Goal: Task Accomplishment & Management: Use online tool/utility

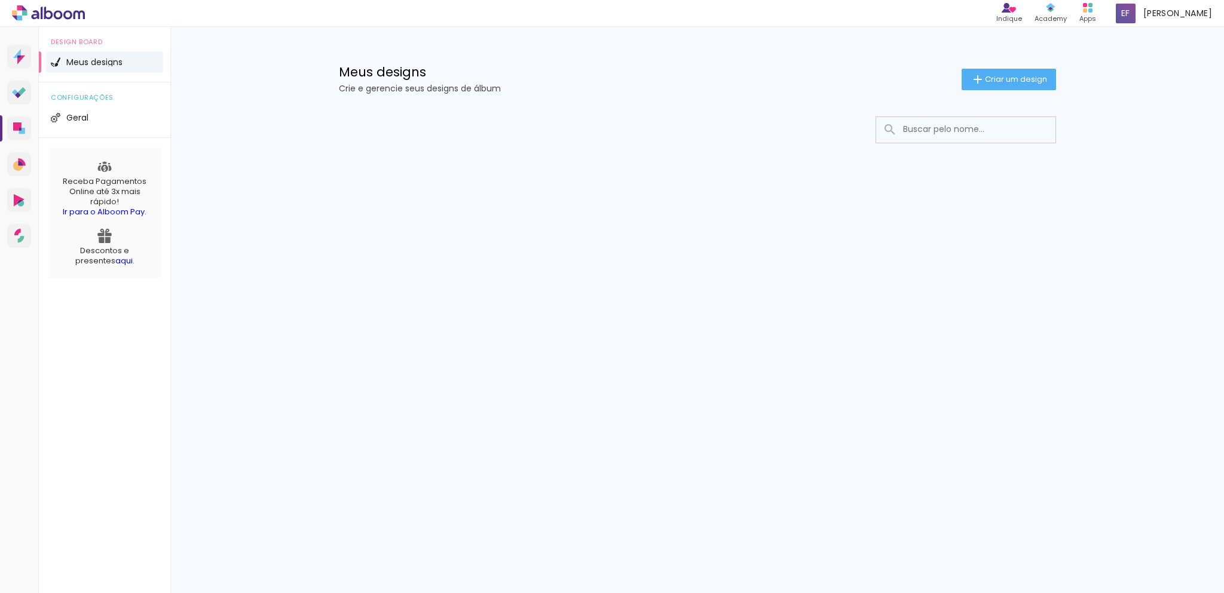
drag, startPoint x: 0, startPoint y: 0, endPoint x: 741, endPoint y: 211, distance: 770.9
click at [741, 211] on div at bounding box center [697, 166] width 777 height 122
click at [1041, 79] on span "Criar um design" at bounding box center [1016, 79] width 62 height 8
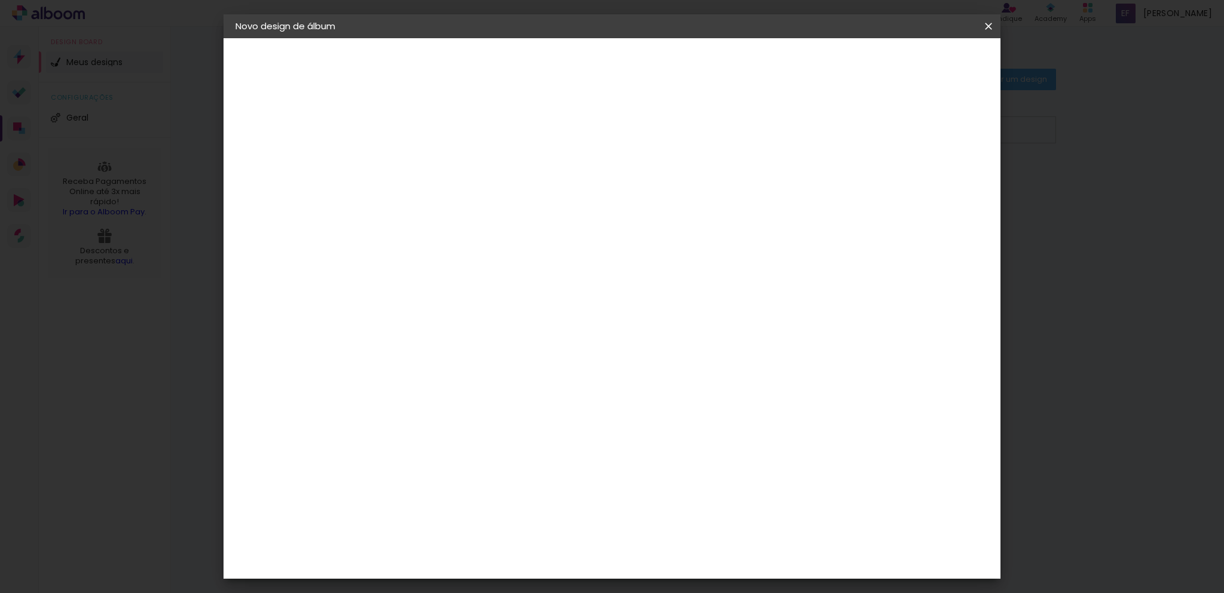
click at [435, 172] on paper-input-container "Título do álbum" at bounding box center [431, 161] width 8 height 30
click at [431, 163] on input "[PERSON_NAME]" at bounding box center [431, 160] width 0 height 19
type input "[PERSON_NAME]"
type paper-input "[PERSON_NAME]"
click at [0, 0] on slot "Avançar" at bounding box center [0, 0] width 0 height 0
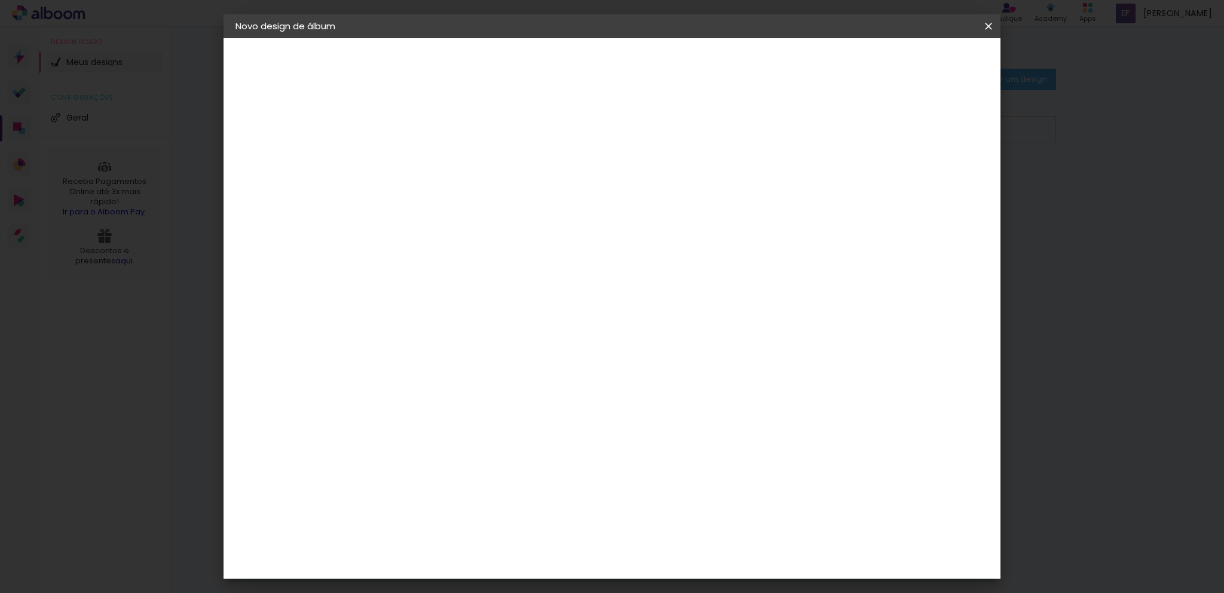
scroll to position [59, 0]
click at [512, 133] on input "[GEOGRAPHIC_DATA]" at bounding box center [456, 132] width 111 height 15
click at [0, 0] on slot "[GEOGRAPHIC_DATA]" at bounding box center [0, 0] width 0 height 0
click at [459, 363] on div "Criativa Álbuns" at bounding box center [441, 372] width 36 height 19
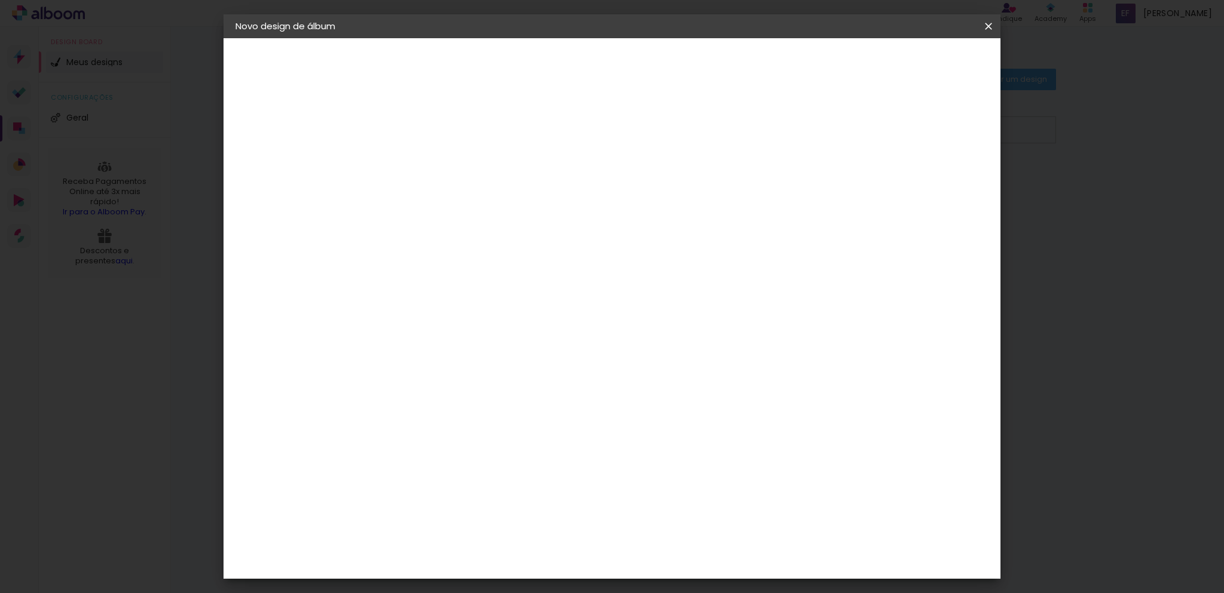
scroll to position [0, 0]
click at [0, 0] on slot "Avançar" at bounding box center [0, 0] width 0 height 0
click at [492, 201] on iron-icon at bounding box center [484, 208] width 14 height 14
click at [745, 192] on paper-item "Fotolivro Premium" at bounding box center [689, 198] width 239 height 24
type input "Fotolivro Premium"
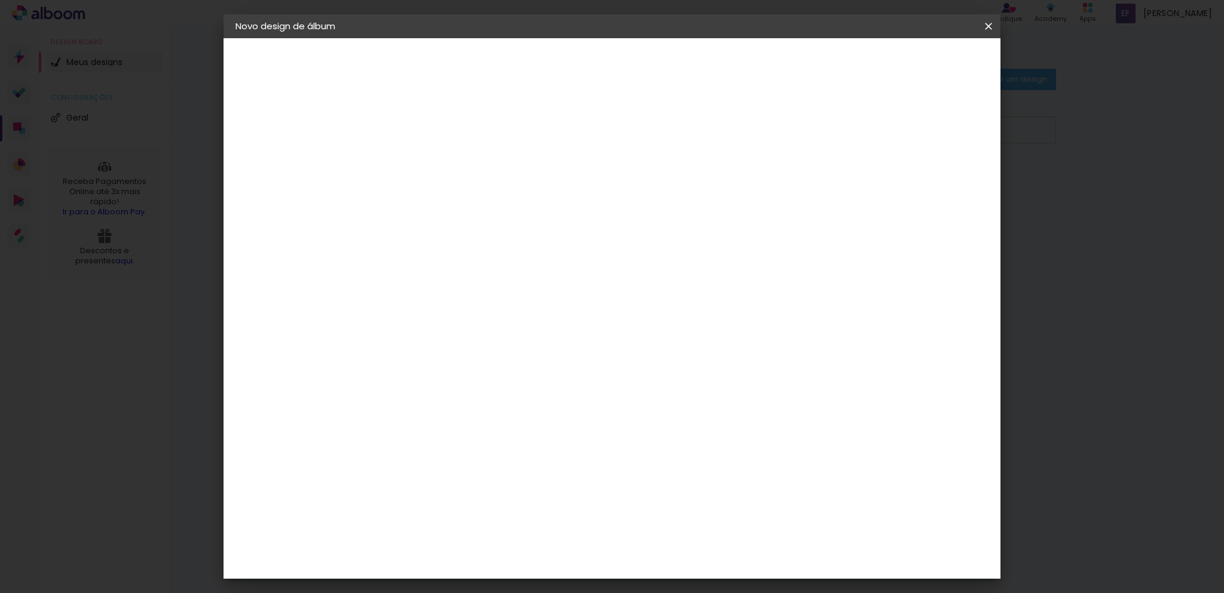
click at [511, 308] on span "20 × 25" at bounding box center [484, 324] width 56 height 32
click at [626, 60] on paper-button "Avançar" at bounding box center [596, 63] width 59 height 20
click at [846, 130] on div at bounding box center [840, 129] width 11 height 11
type paper-checkbox "on"
click at [914, 63] on span "Iniciar design" at bounding box center [886, 63] width 54 height 8
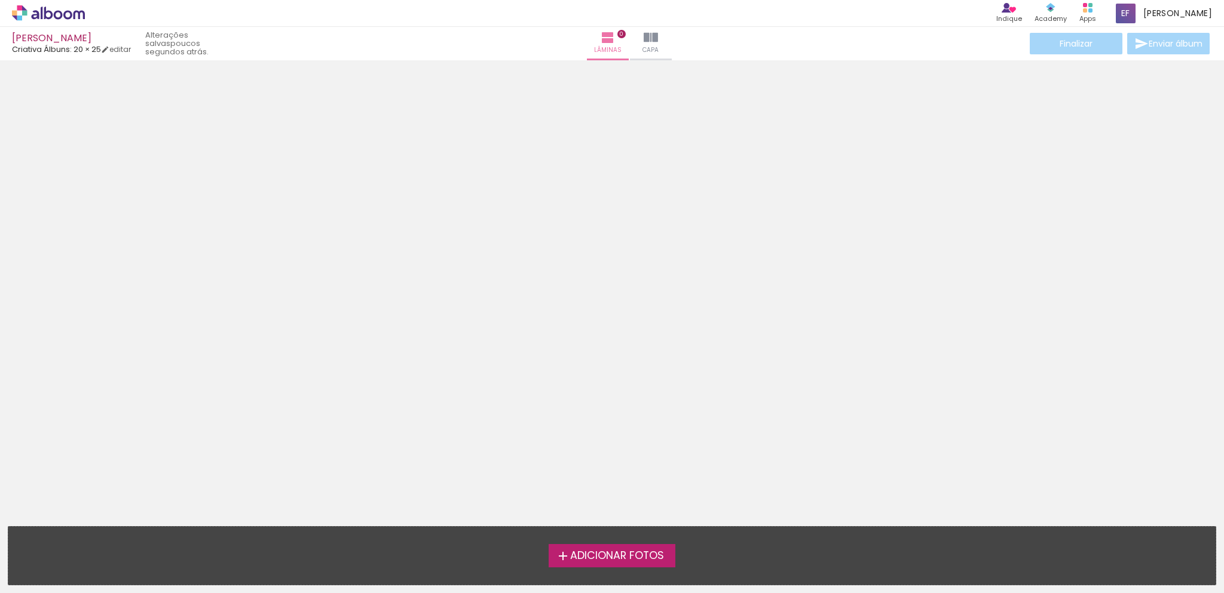
click at [661, 551] on span "Adicionar Fotos" at bounding box center [617, 556] width 94 height 11
click at [0, 0] on input "file" at bounding box center [0, 0] width 0 height 0
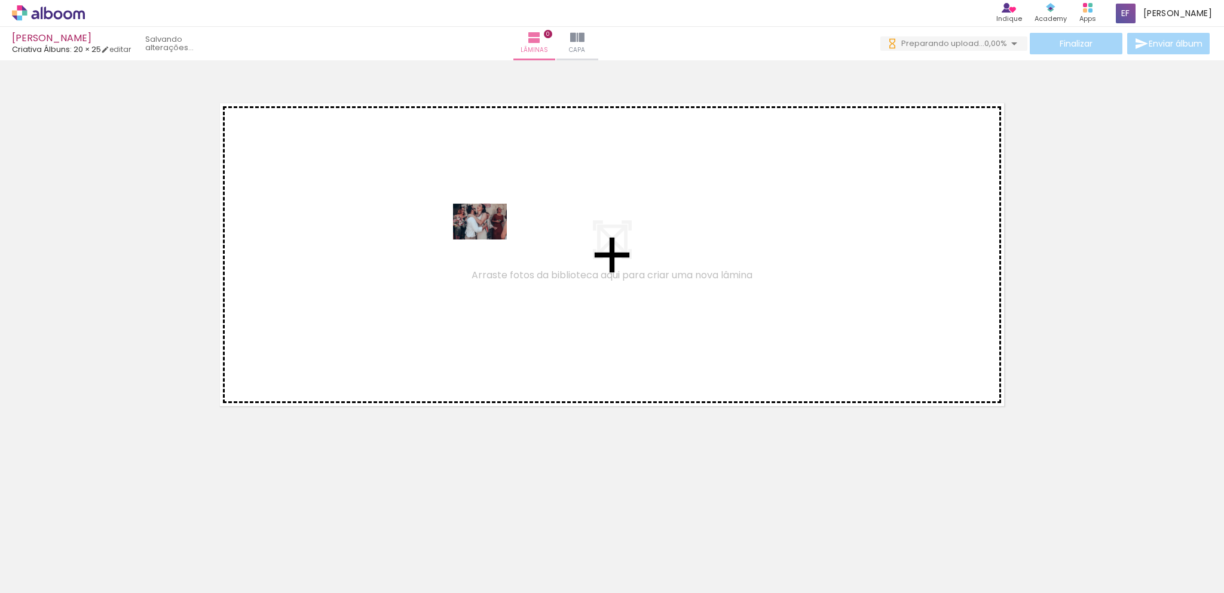
drag, startPoint x: 118, startPoint y: 559, endPoint x: 489, endPoint y: 240, distance: 489.3
click at [489, 240] on quentale-workspace at bounding box center [612, 296] width 1224 height 593
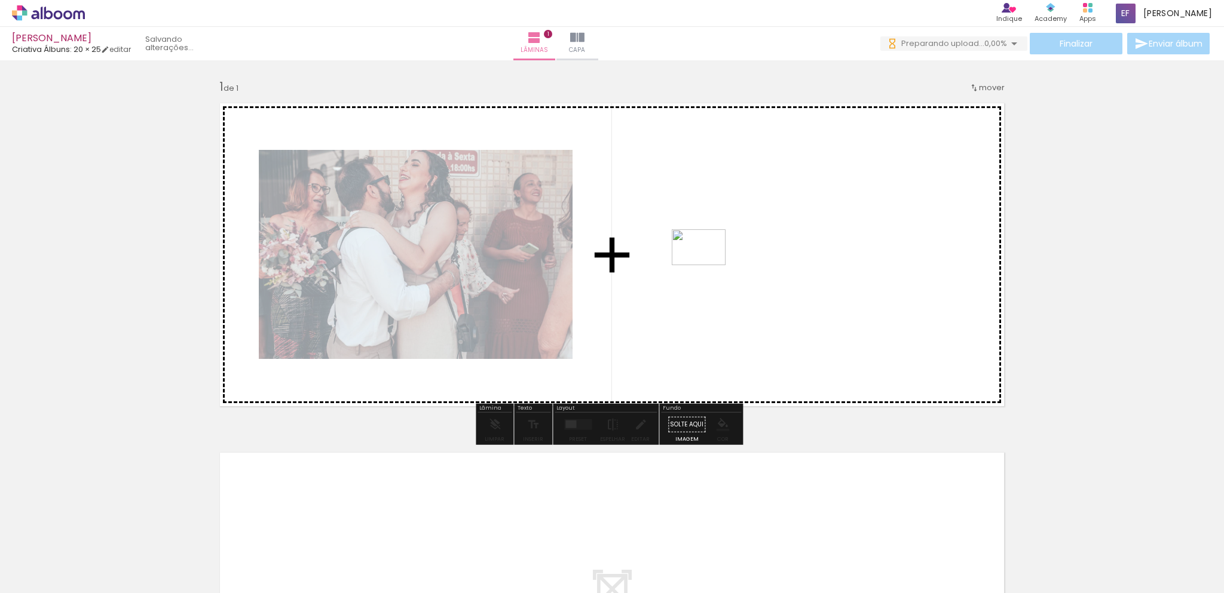
drag, startPoint x: 195, startPoint y: 556, endPoint x: 707, endPoint y: 265, distance: 589.1
click at [707, 265] on quentale-workspace at bounding box center [612, 296] width 1224 height 593
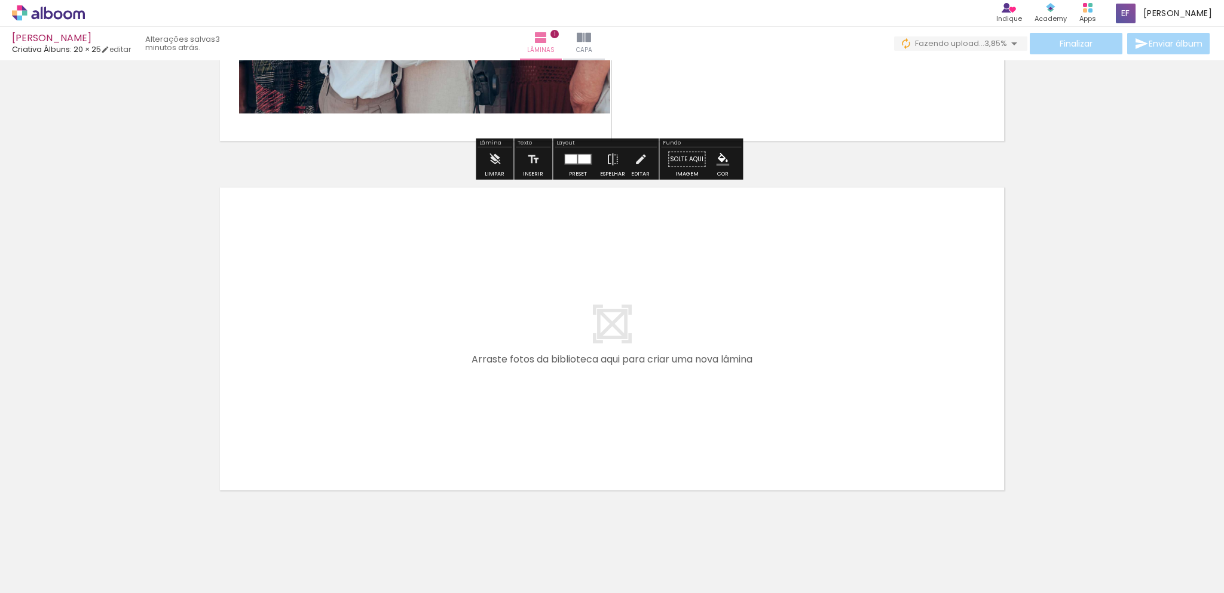
scroll to position [287, 0]
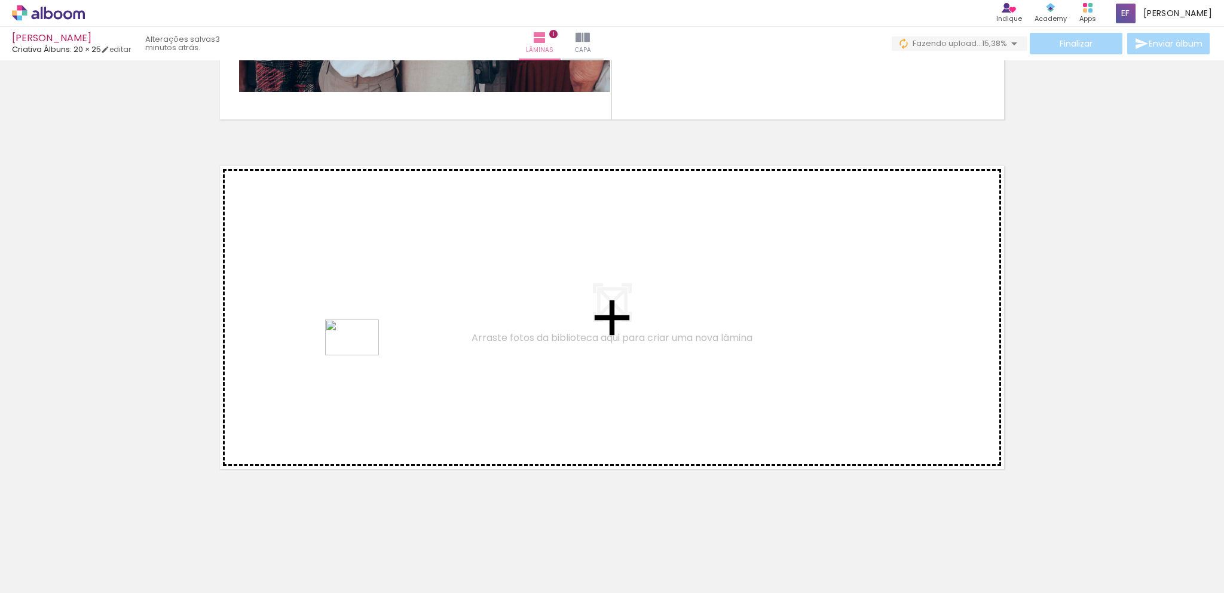
drag, startPoint x: 257, startPoint y: 550, endPoint x: 364, endPoint y: 351, distance: 226.2
click at [364, 351] on quentale-workspace at bounding box center [612, 296] width 1224 height 593
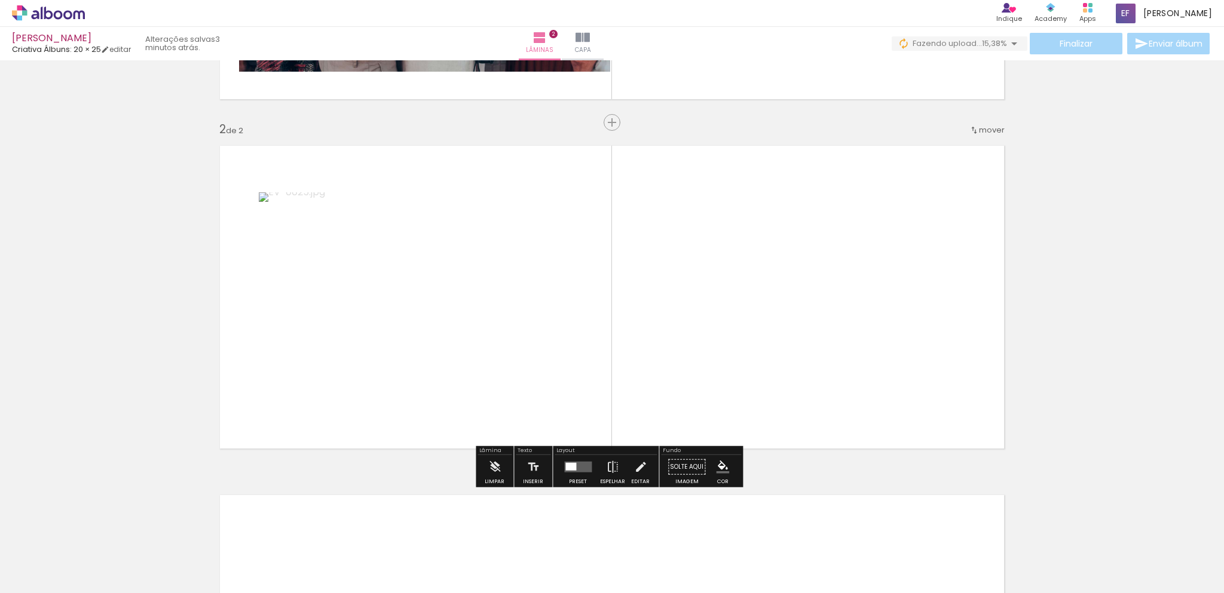
scroll to position [314, 0]
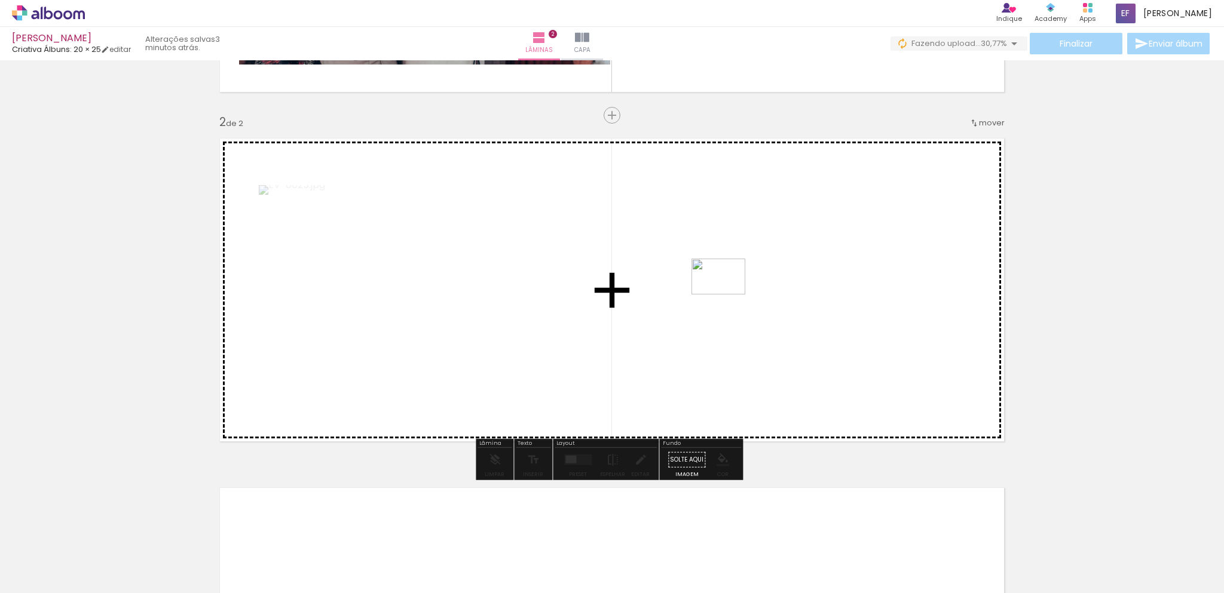
drag, startPoint x: 342, startPoint y: 551, endPoint x: 728, endPoint y: 293, distance: 464.3
click at [728, 293] on quentale-workspace at bounding box center [612, 296] width 1224 height 593
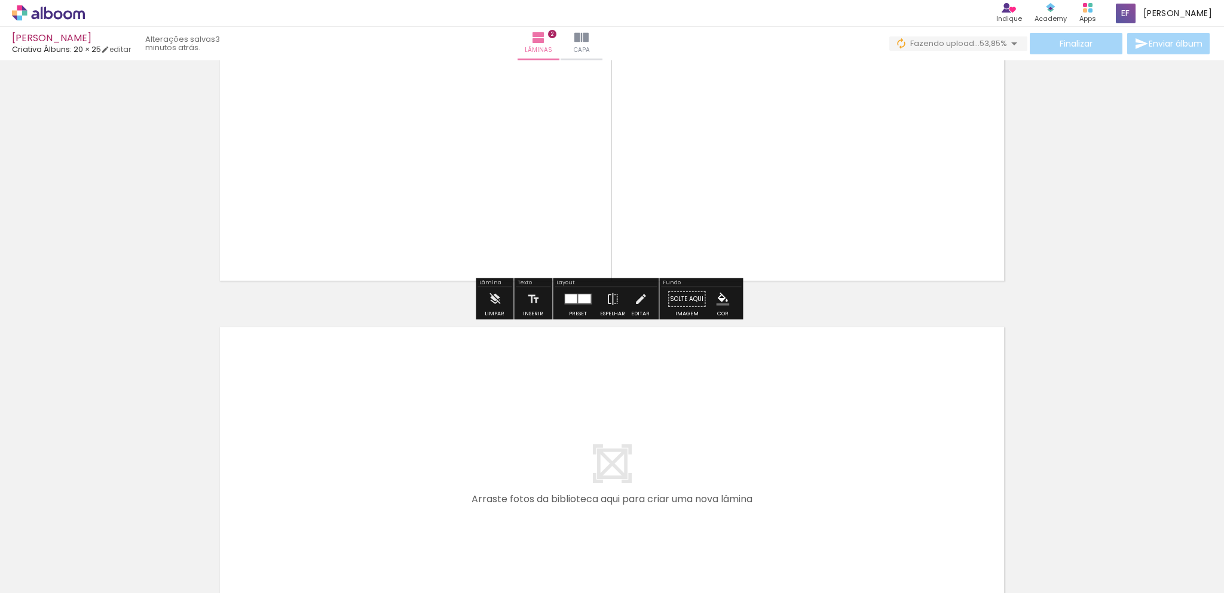
scroll to position [494, 0]
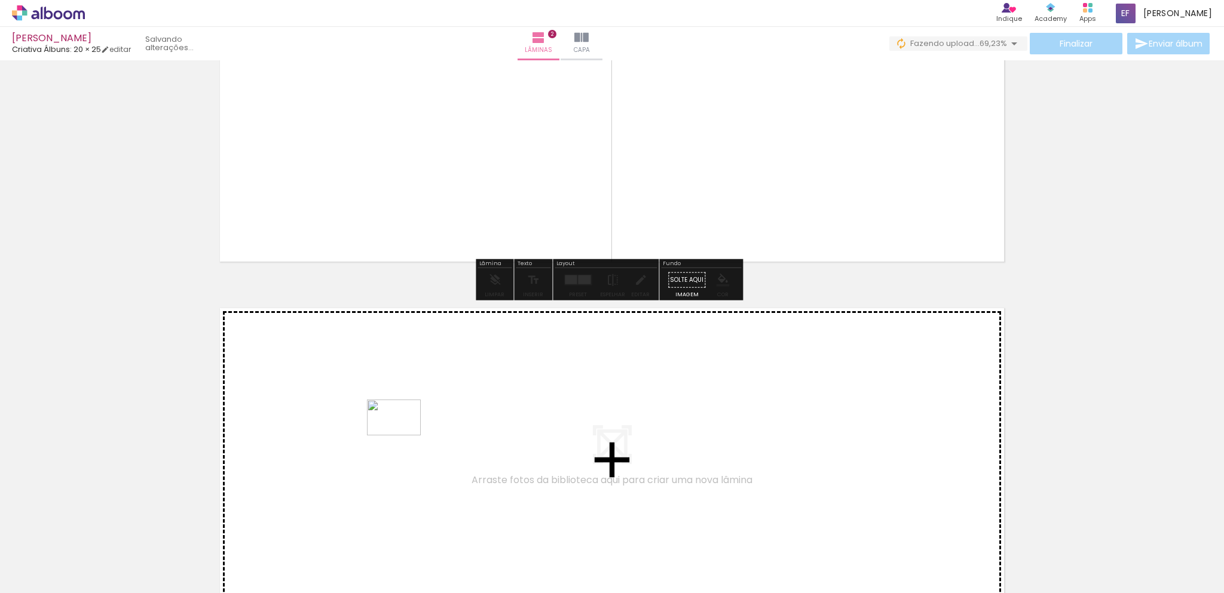
drag, startPoint x: 412, startPoint y: 560, endPoint x: 403, endPoint y: 436, distance: 124.6
click at [403, 436] on quentale-workspace at bounding box center [612, 296] width 1224 height 593
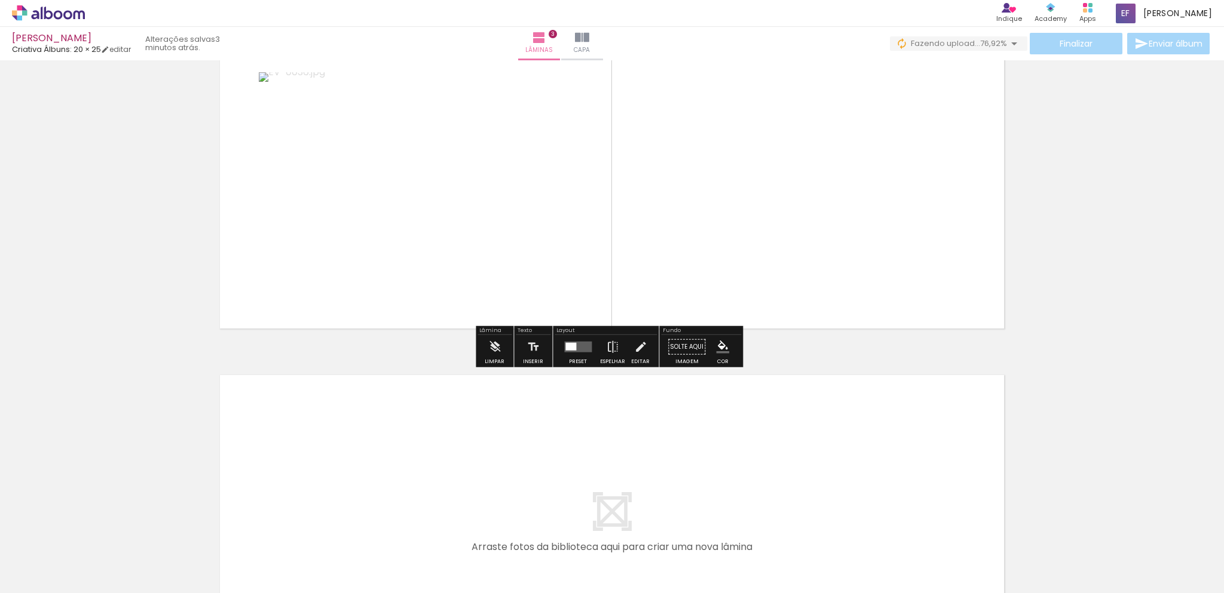
scroll to position [843, 0]
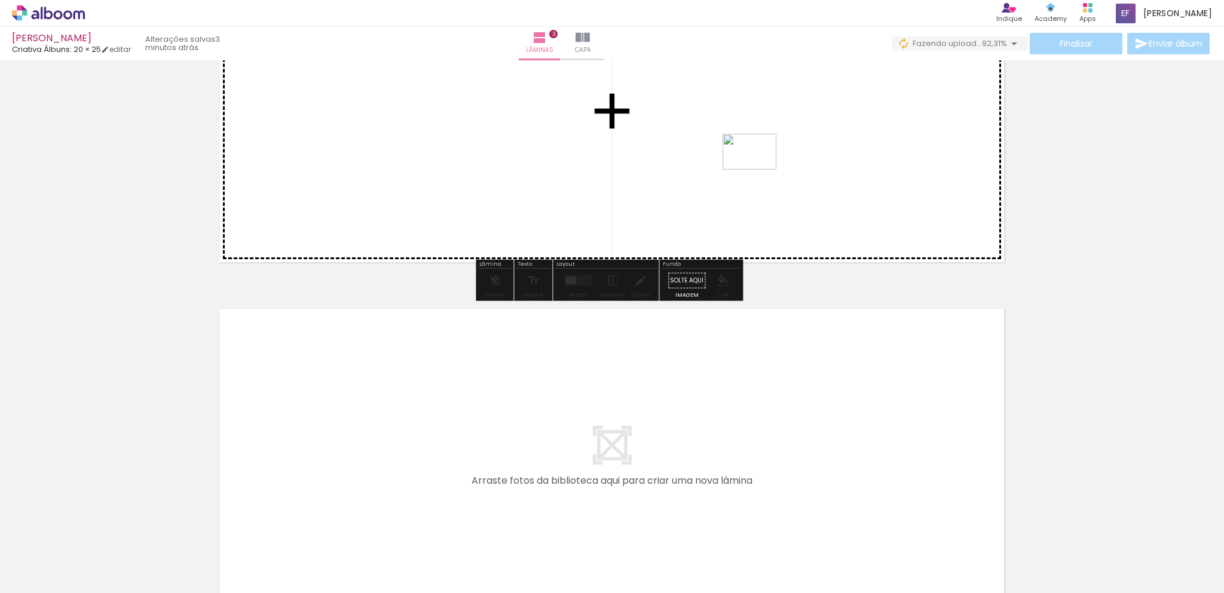
drag, startPoint x: 471, startPoint y: 562, endPoint x: 758, endPoint y: 169, distance: 487.0
click at [758, 169] on quentale-workspace at bounding box center [612, 296] width 1224 height 593
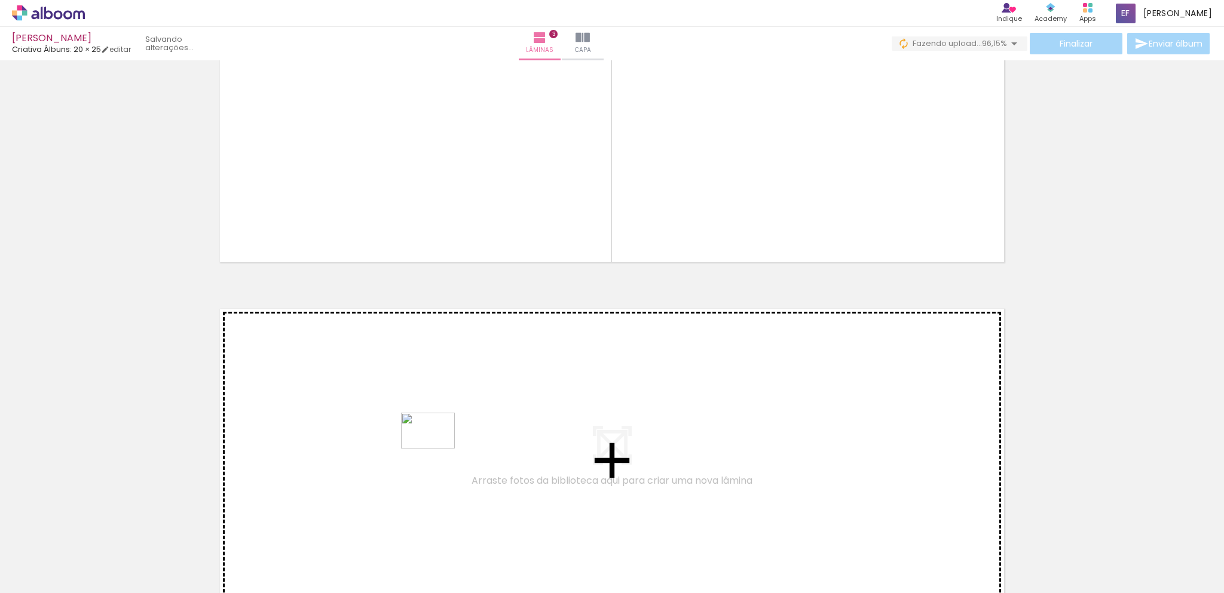
drag, startPoint x: 535, startPoint y: 567, endPoint x: 437, endPoint y: 449, distance: 154.0
click at [437, 449] on quentale-workspace at bounding box center [612, 296] width 1224 height 593
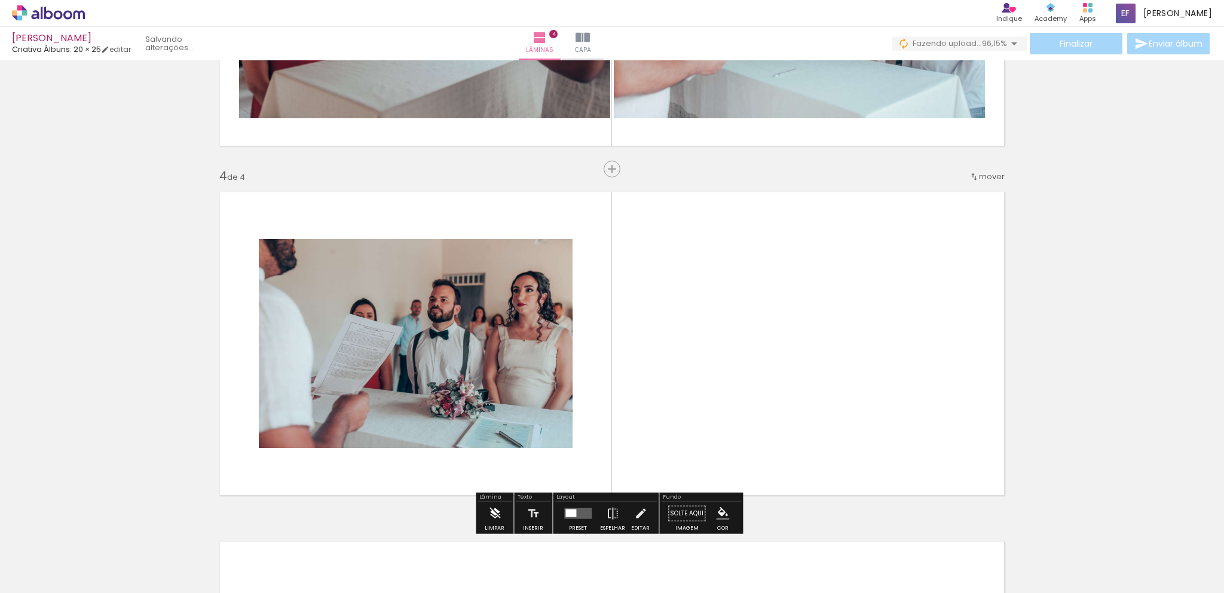
scroll to position [1014, 0]
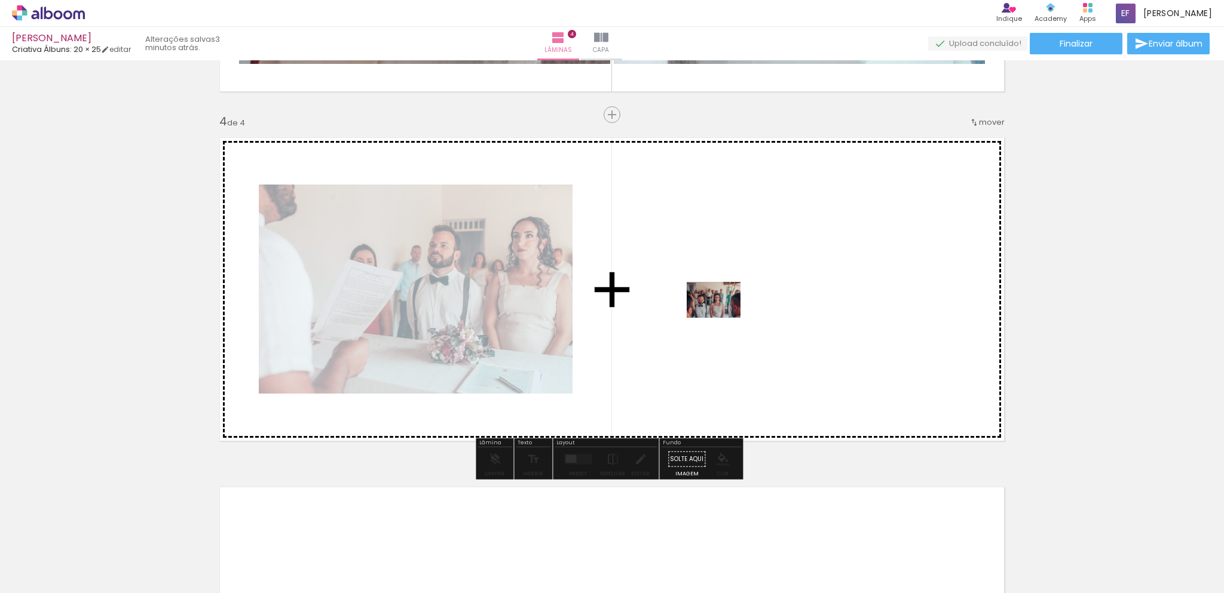
drag, startPoint x: 606, startPoint y: 562, endPoint x: 724, endPoint y: 315, distance: 272.8
click at [724, 315] on quentale-workspace at bounding box center [612, 296] width 1224 height 593
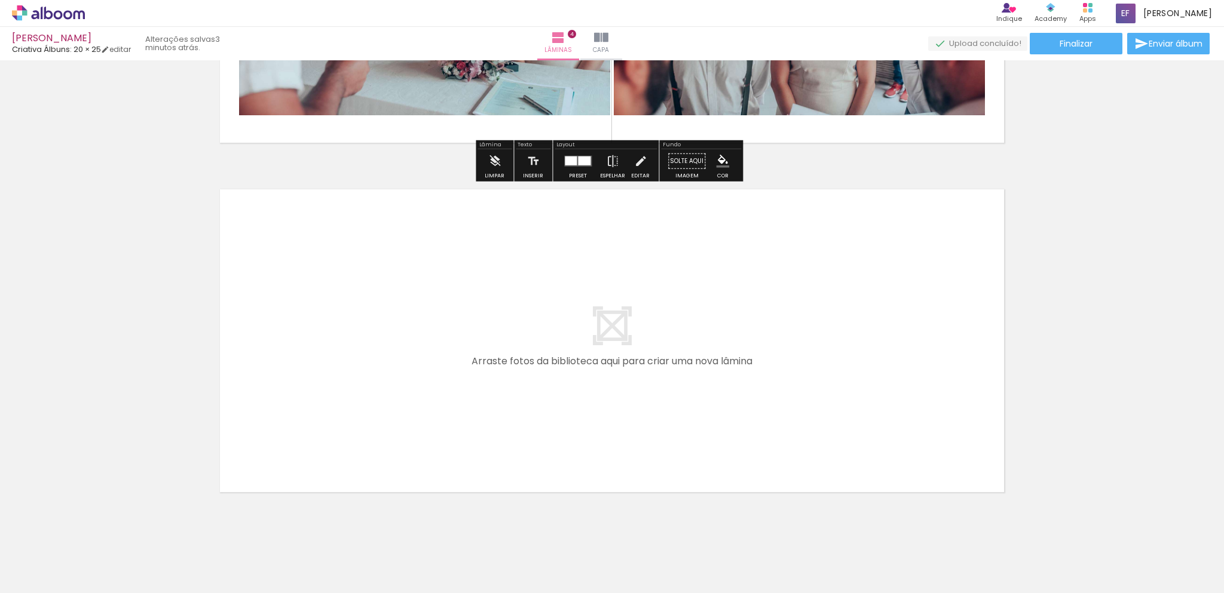
scroll to position [1313, 0]
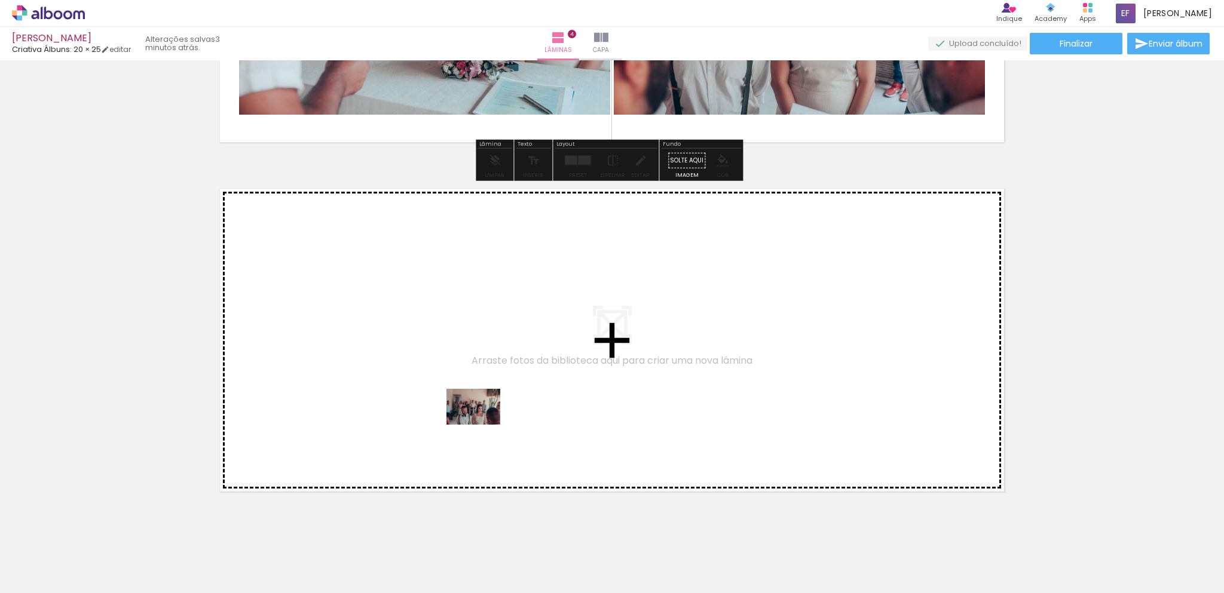
drag, startPoint x: 656, startPoint y: 555, endPoint x: 482, endPoint y: 425, distance: 217.2
click at [482, 425] on quentale-workspace at bounding box center [612, 296] width 1224 height 593
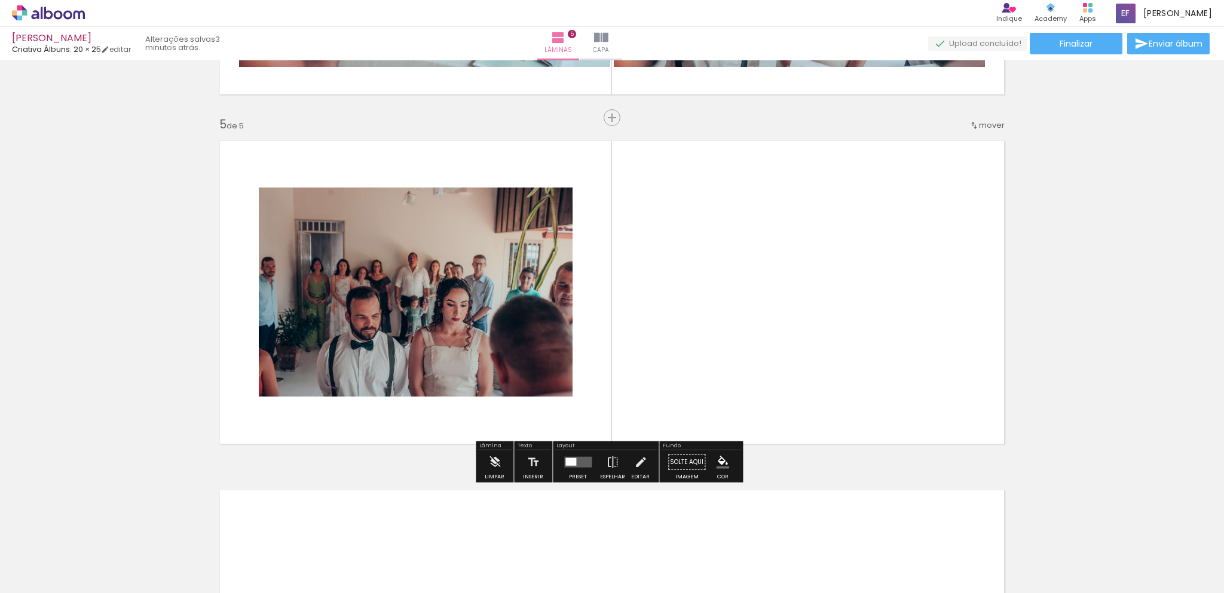
scroll to position [1363, 0]
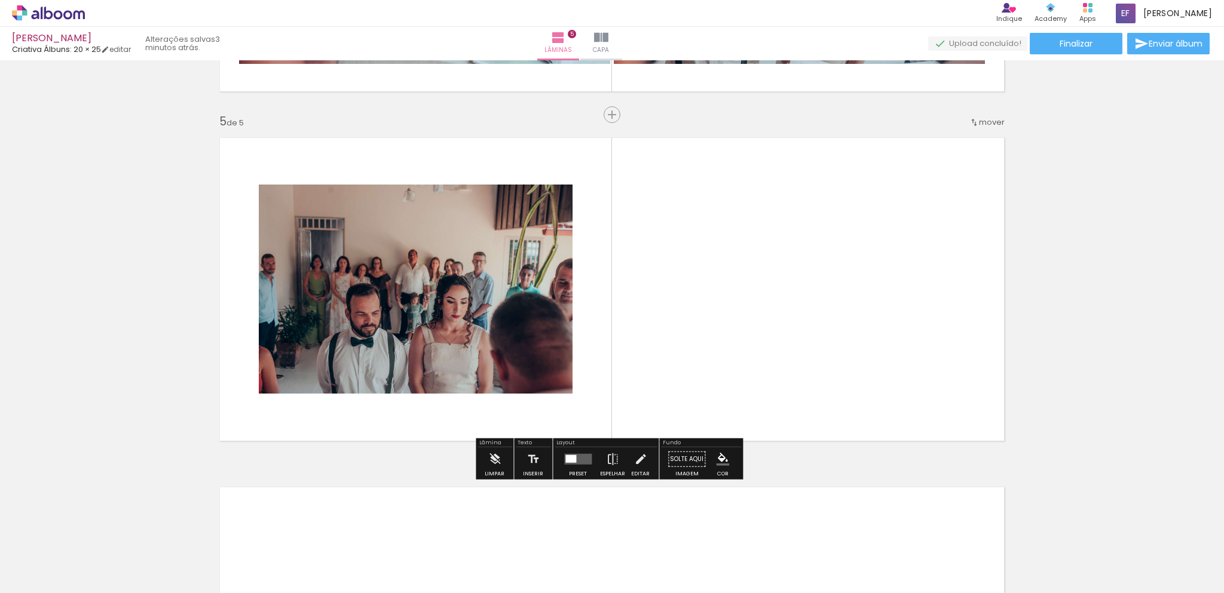
click at [472, 344] on quentale-photo at bounding box center [416, 289] width 314 height 209
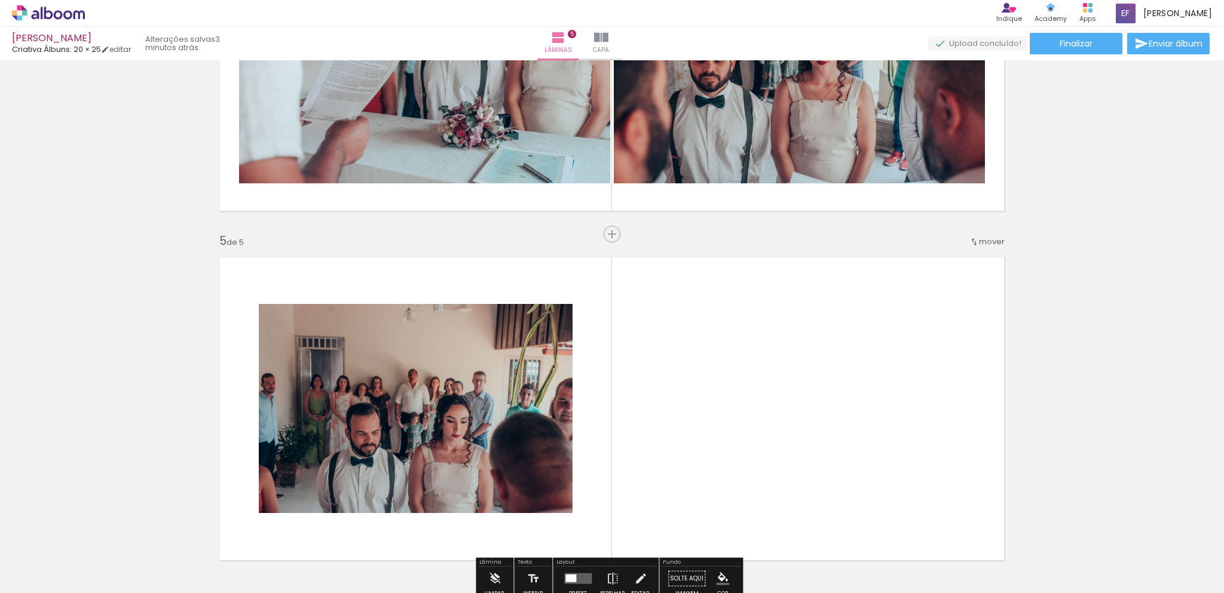
scroll to position [1483, 0]
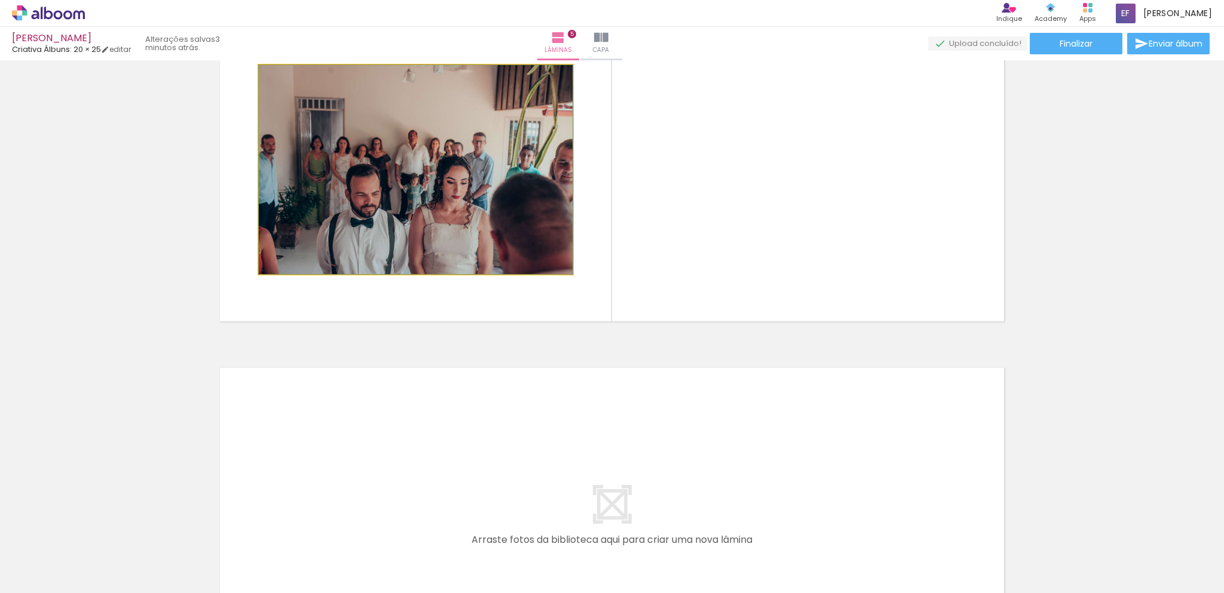
click at [460, 235] on quentale-photo at bounding box center [416, 169] width 314 height 209
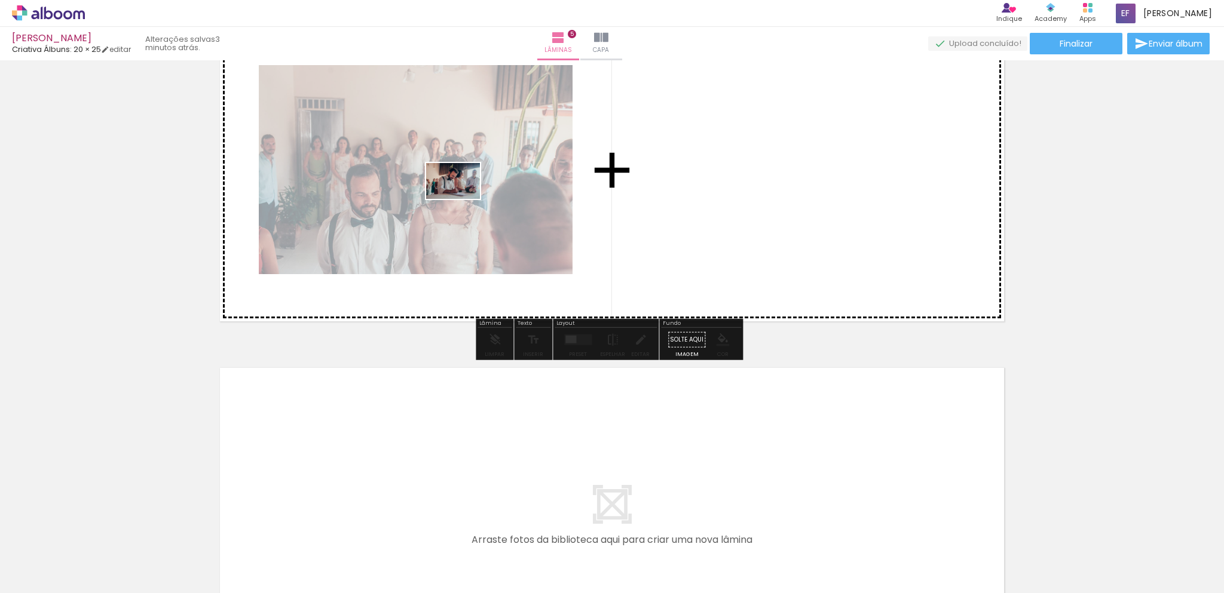
drag, startPoint x: 734, startPoint y: 555, endPoint x: 461, endPoint y: 198, distance: 448.8
click at [461, 198] on quentale-workspace at bounding box center [612, 296] width 1224 height 593
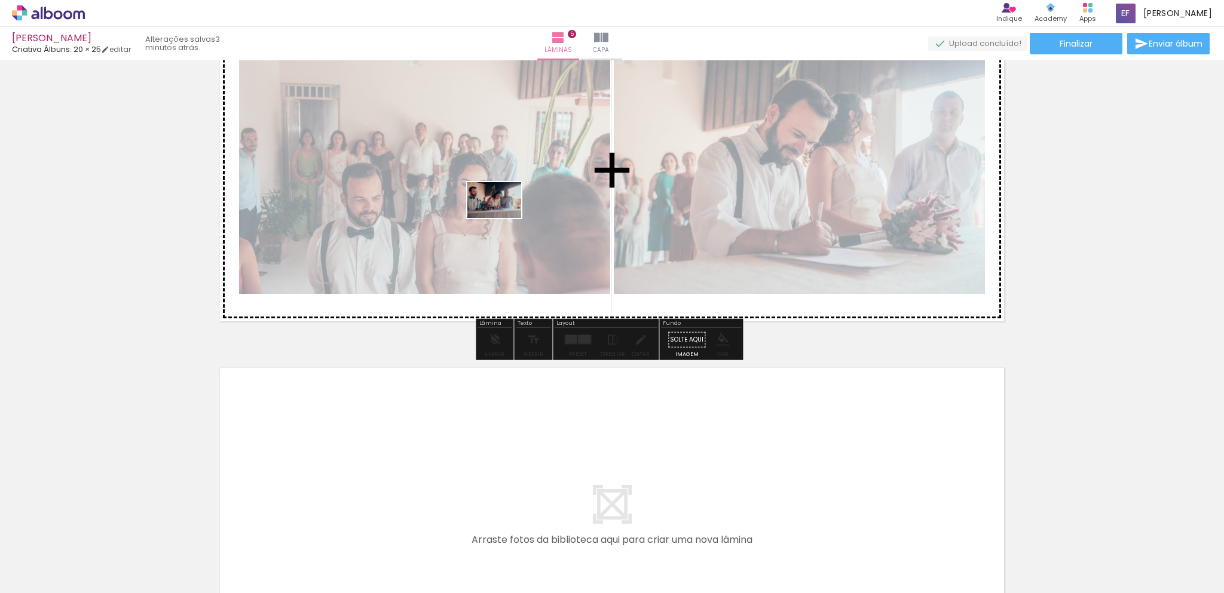
drag, startPoint x: 799, startPoint y: 558, endPoint x: 503, endPoint y: 218, distance: 451.0
click at [503, 218] on quentale-workspace at bounding box center [612, 296] width 1224 height 593
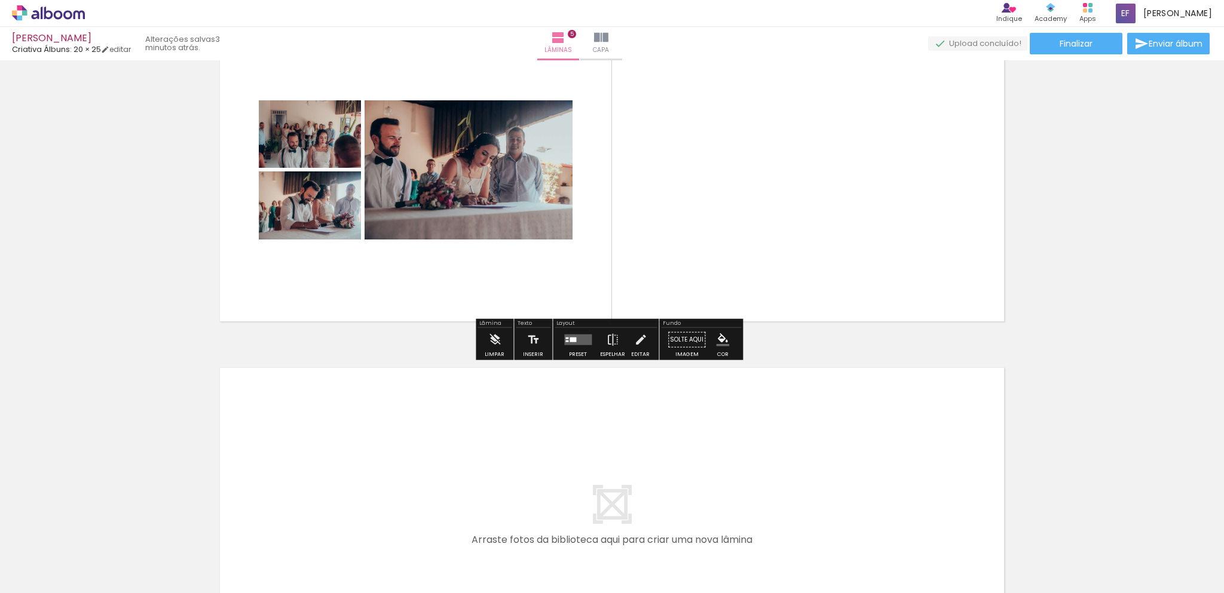
scroll to position [1363, 0]
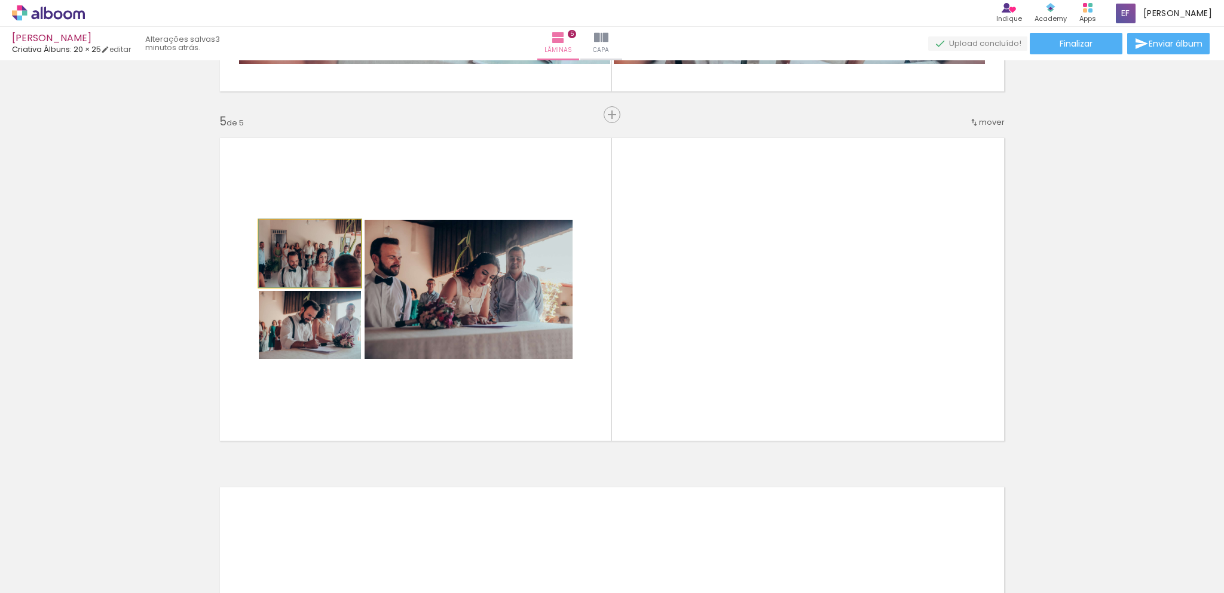
click at [327, 263] on quentale-photo at bounding box center [310, 254] width 102 height 68
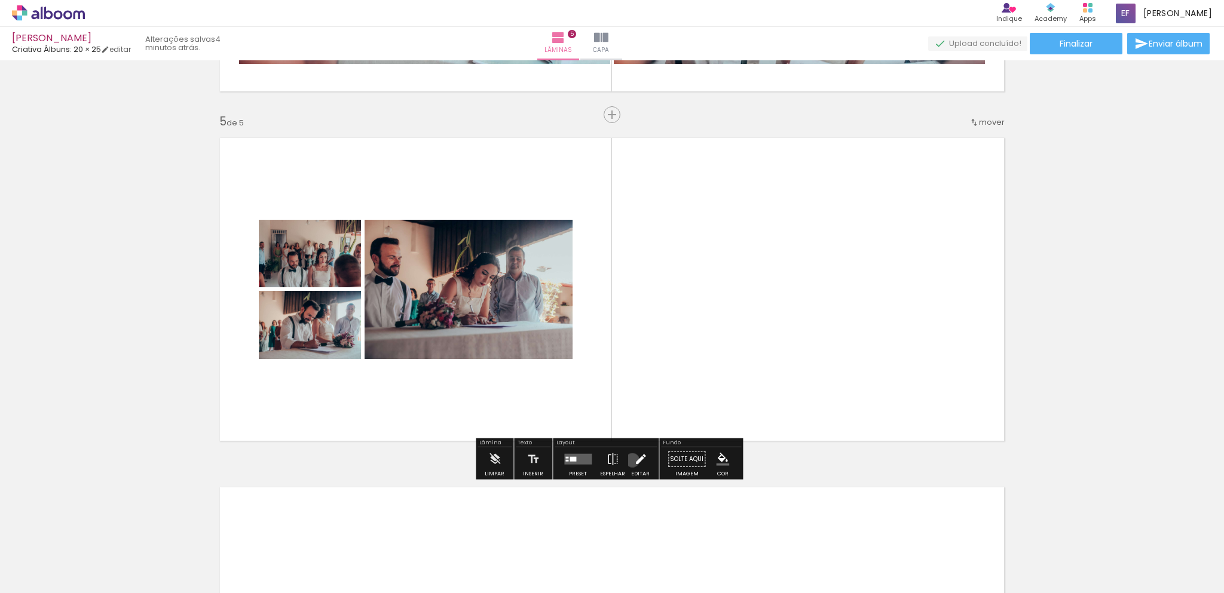
click at [629, 460] on paper-button "Editar" at bounding box center [640, 462] width 24 height 30
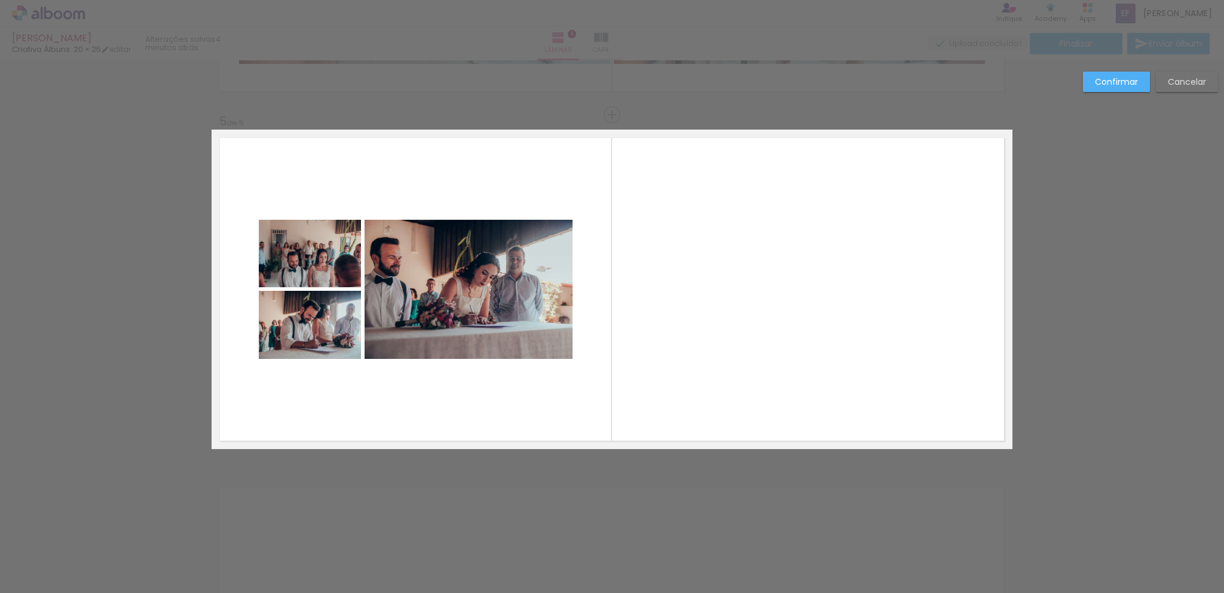
click at [313, 252] on quentale-photo at bounding box center [310, 254] width 102 height 68
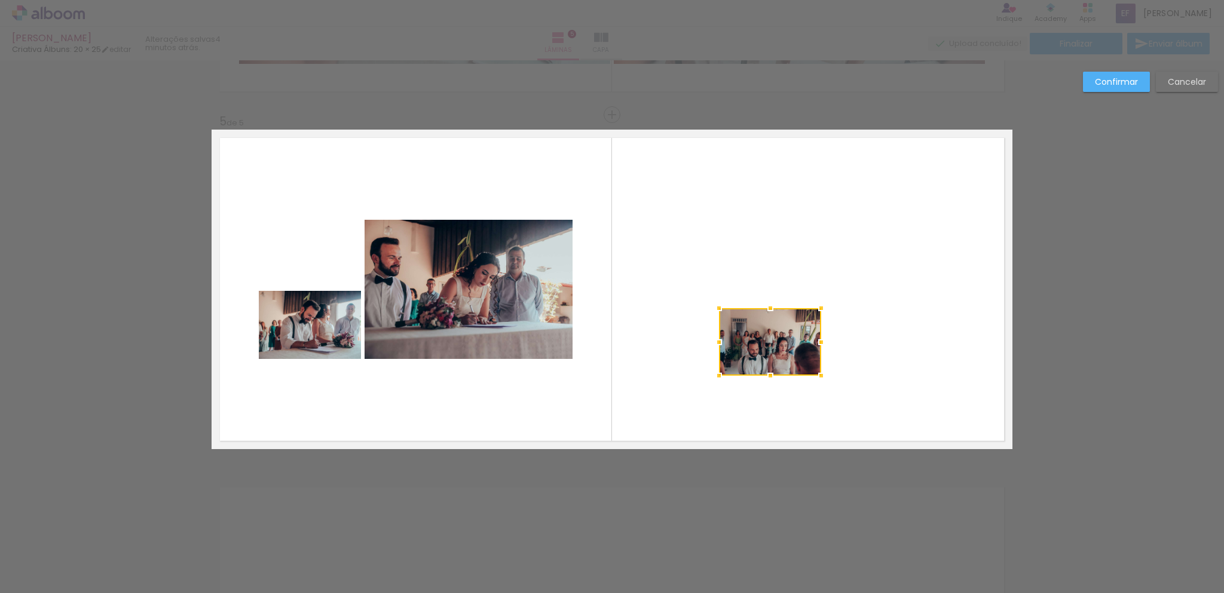
drag, startPoint x: 313, startPoint y: 251, endPoint x: 773, endPoint y: 340, distance: 468.6
click at [773, 340] on div at bounding box center [770, 342] width 102 height 68
click at [778, 333] on div at bounding box center [770, 342] width 102 height 68
click at [1115, 74] on paper-button "Confirmar" at bounding box center [1116, 82] width 67 height 20
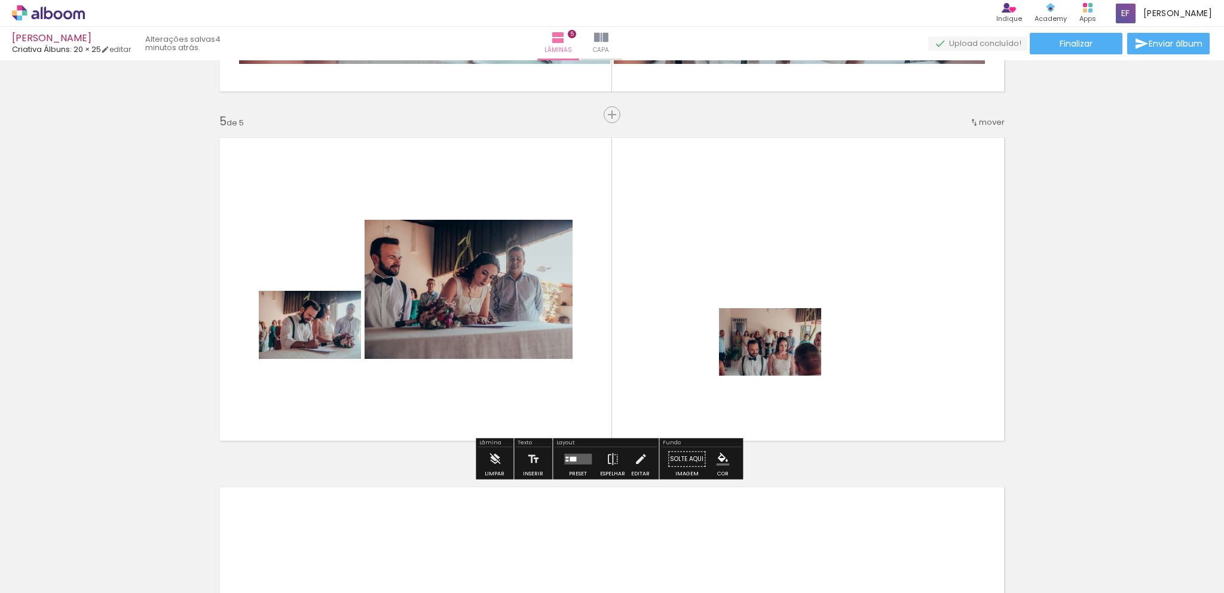
click at [760, 355] on paper-item at bounding box center [757, 359] width 22 height 8
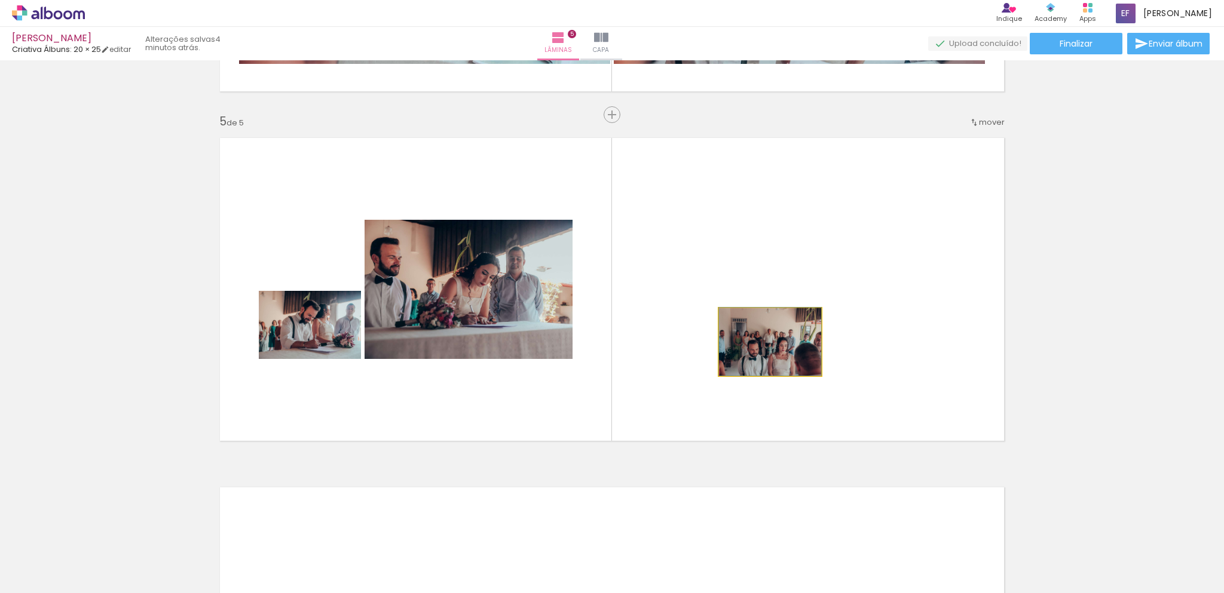
click at [816, 363] on quentale-photo at bounding box center [770, 342] width 102 height 68
drag, startPoint x: 814, startPoint y: 358, endPoint x: 804, endPoint y: 347, distance: 15.2
click at [804, 347] on quentale-photo at bounding box center [770, 342] width 102 height 68
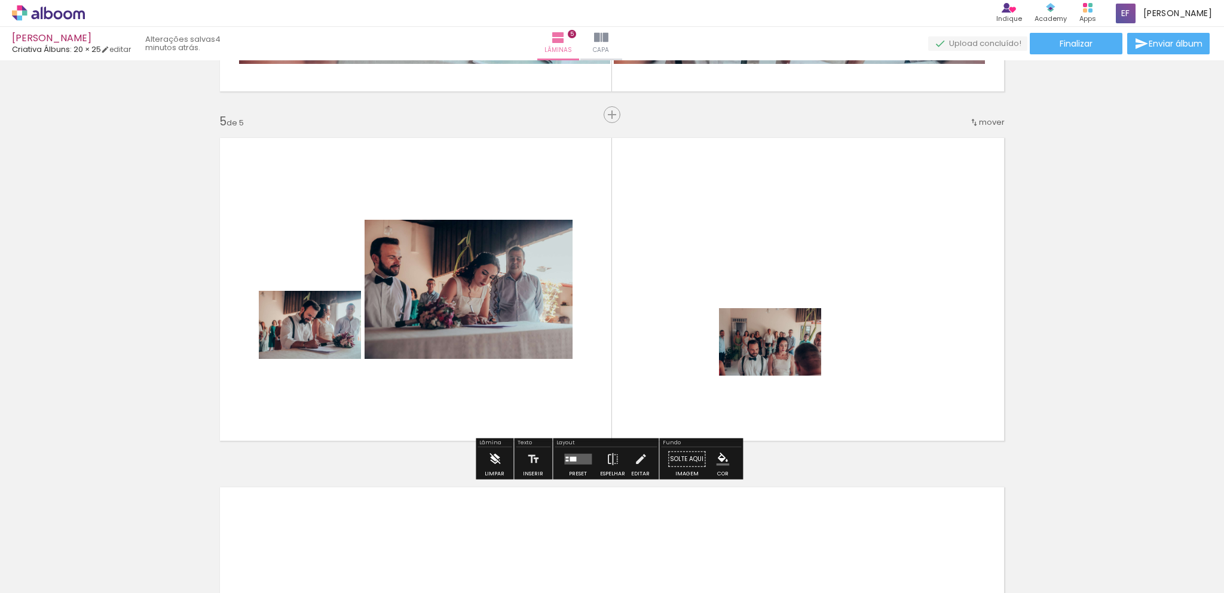
click at [496, 461] on iron-icon at bounding box center [494, 459] width 13 height 24
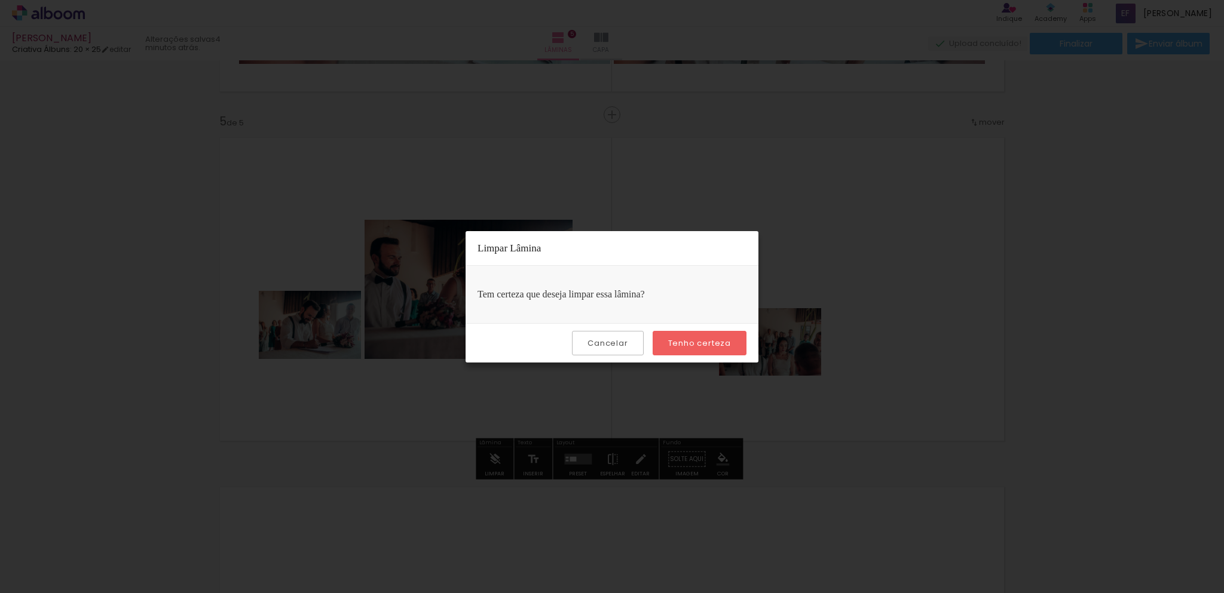
click at [675, 353] on paper-button "Tenho certeza" at bounding box center [699, 343] width 94 height 24
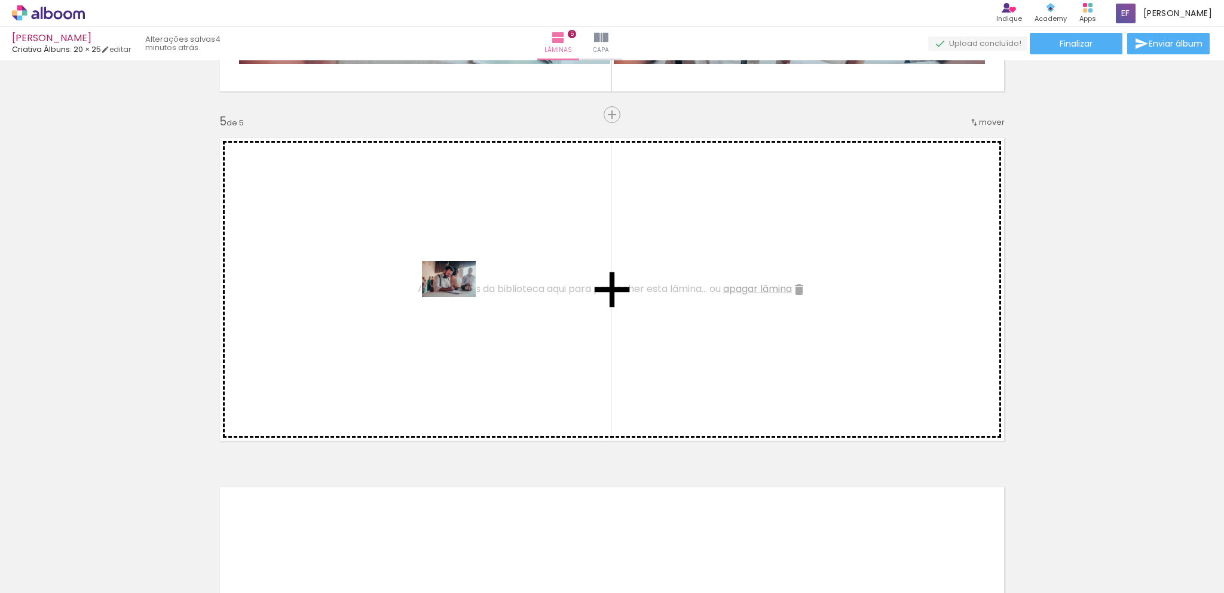
drag, startPoint x: 722, startPoint y: 555, endPoint x: 458, endPoint y: 297, distance: 369.7
click at [458, 297] on quentale-workspace at bounding box center [612, 296] width 1224 height 593
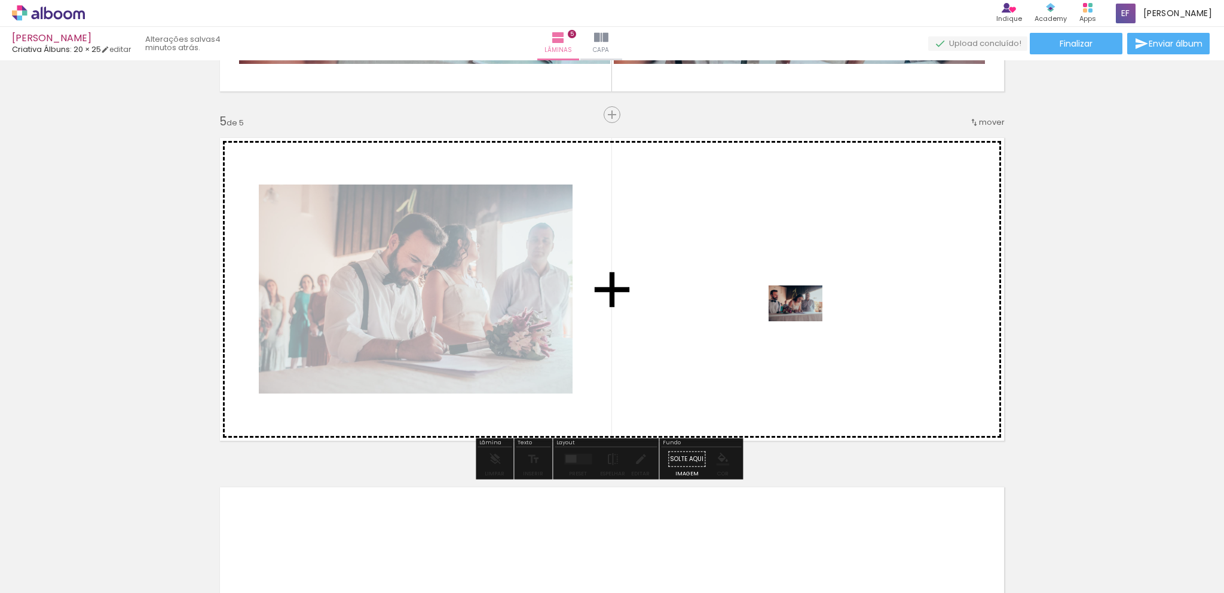
drag, startPoint x: 800, startPoint y: 565, endPoint x: 805, endPoint y: 321, distance: 244.4
click at [805, 321] on quentale-workspace at bounding box center [612, 296] width 1224 height 593
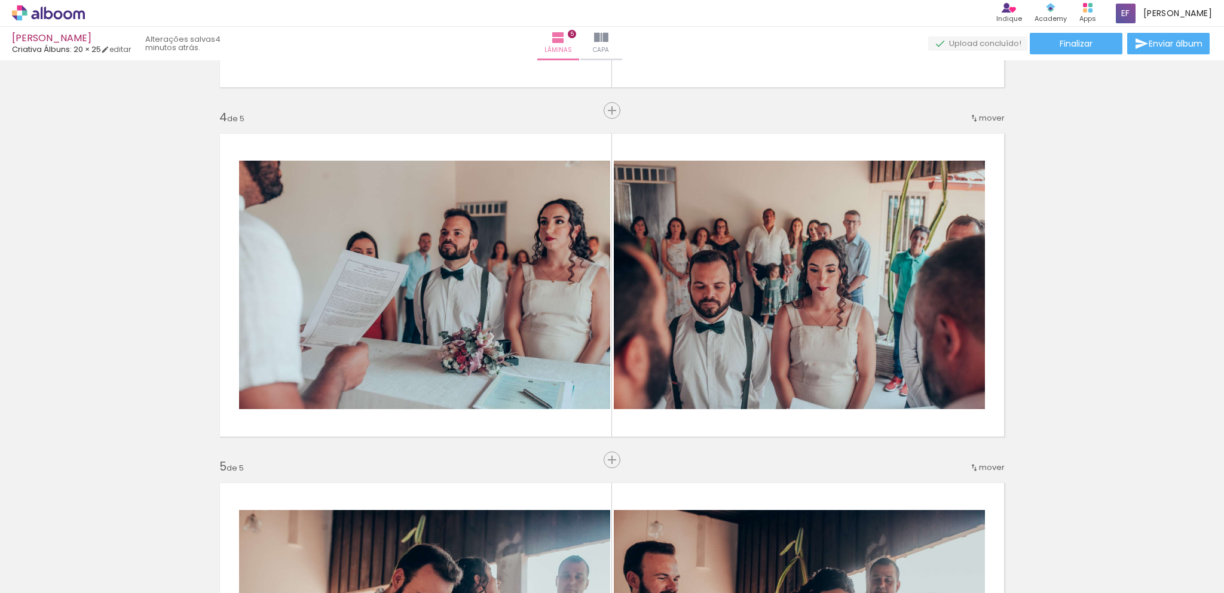
scroll to position [1005, 0]
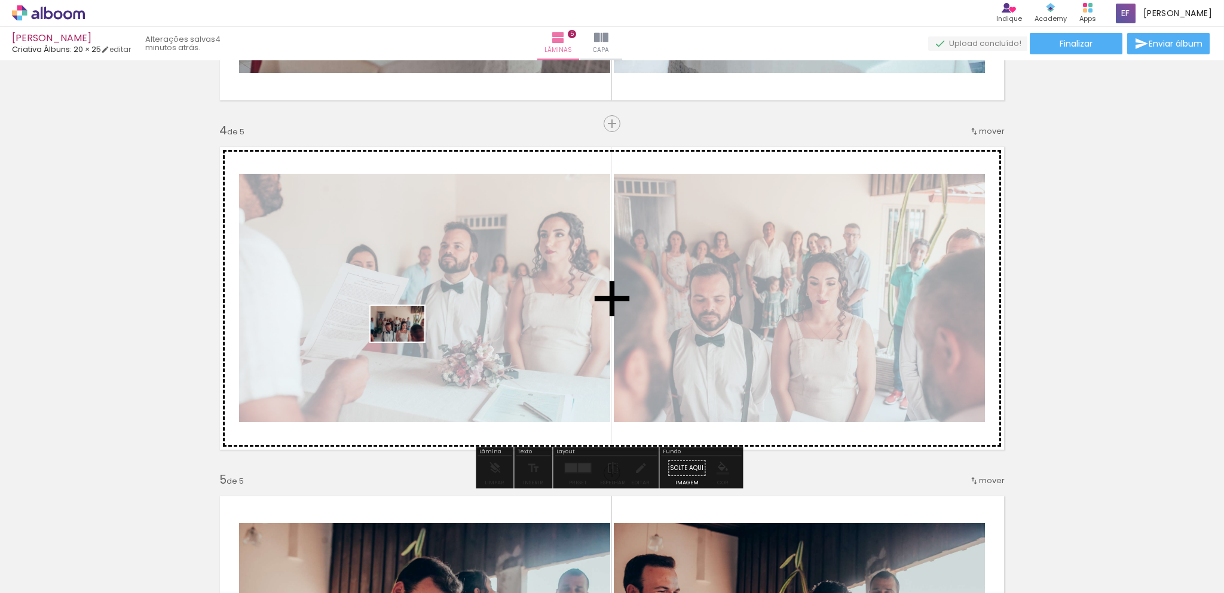
drag, startPoint x: 630, startPoint y: 513, endPoint x: 406, endPoint y: 342, distance: 281.7
click at [406, 342] on quentale-workspace at bounding box center [612, 296] width 1224 height 593
